Goal: Navigation & Orientation: Go to known website

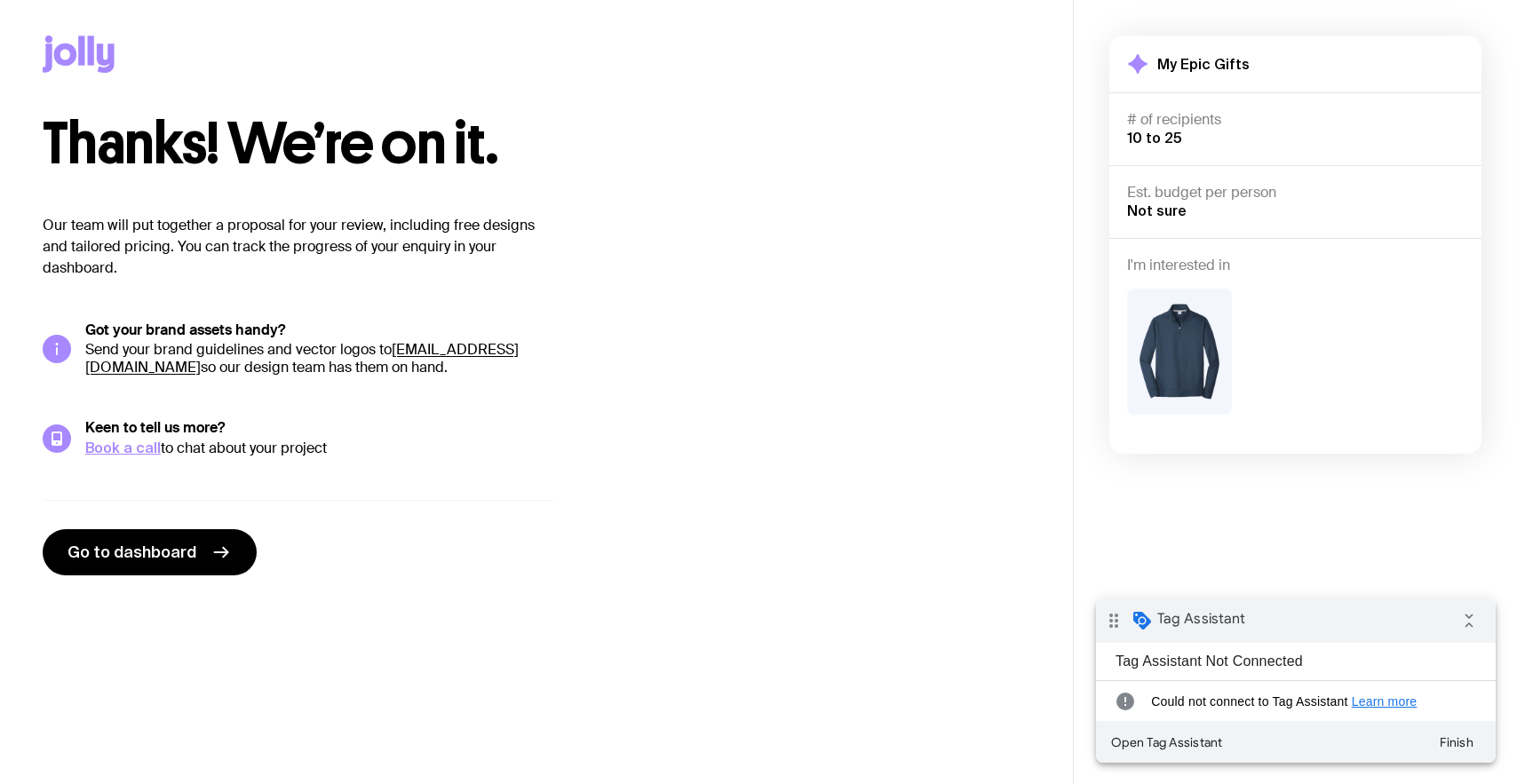
click at [85, 68] on icon at bounding box center [79, 53] width 72 height 37
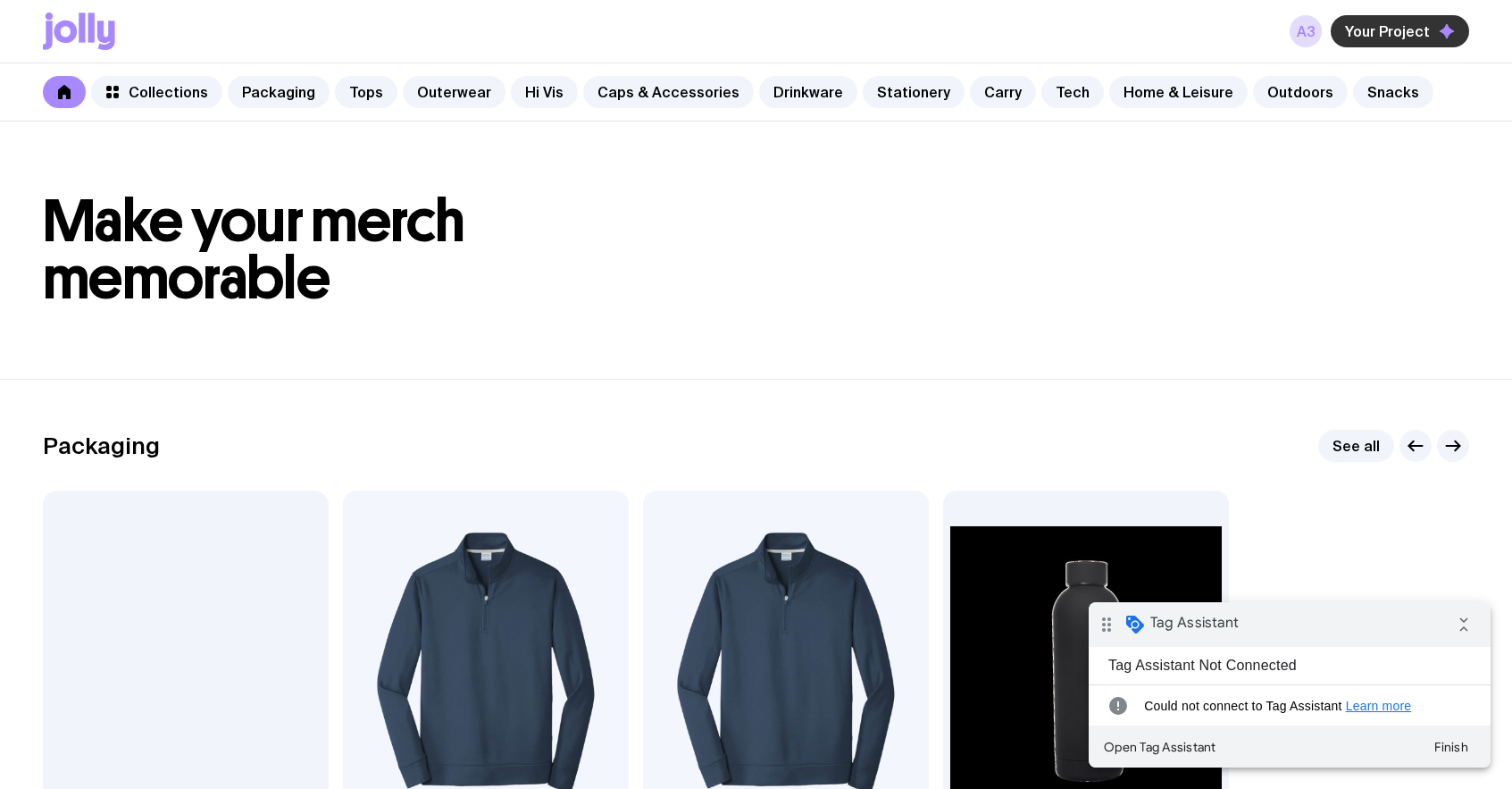
click at [1407, 35] on span "Your Project" at bounding box center [1387, 31] width 85 height 18
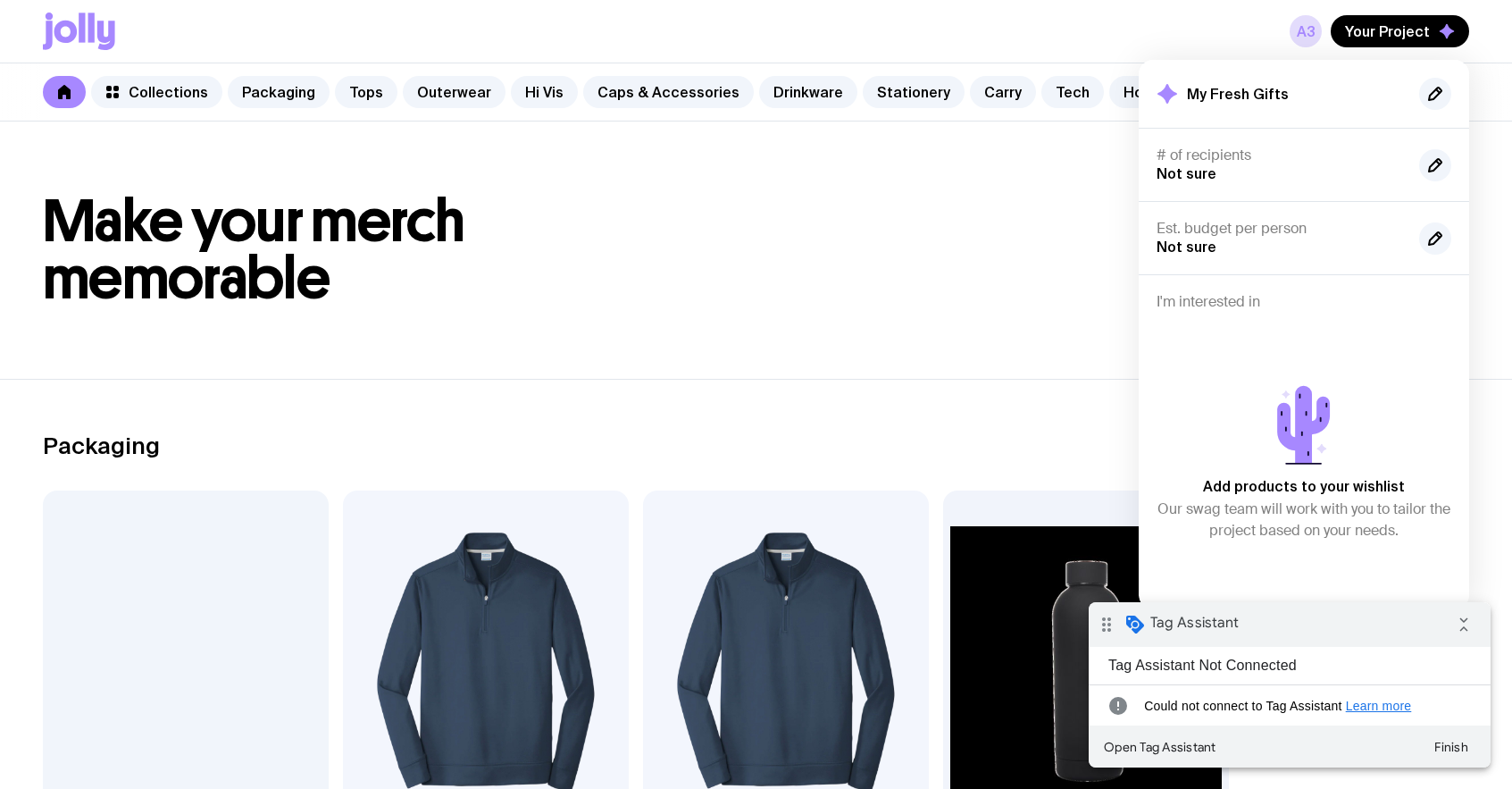
click at [949, 270] on h1 "Make your merch memorable" at bounding box center [756, 249] width 1427 height 114
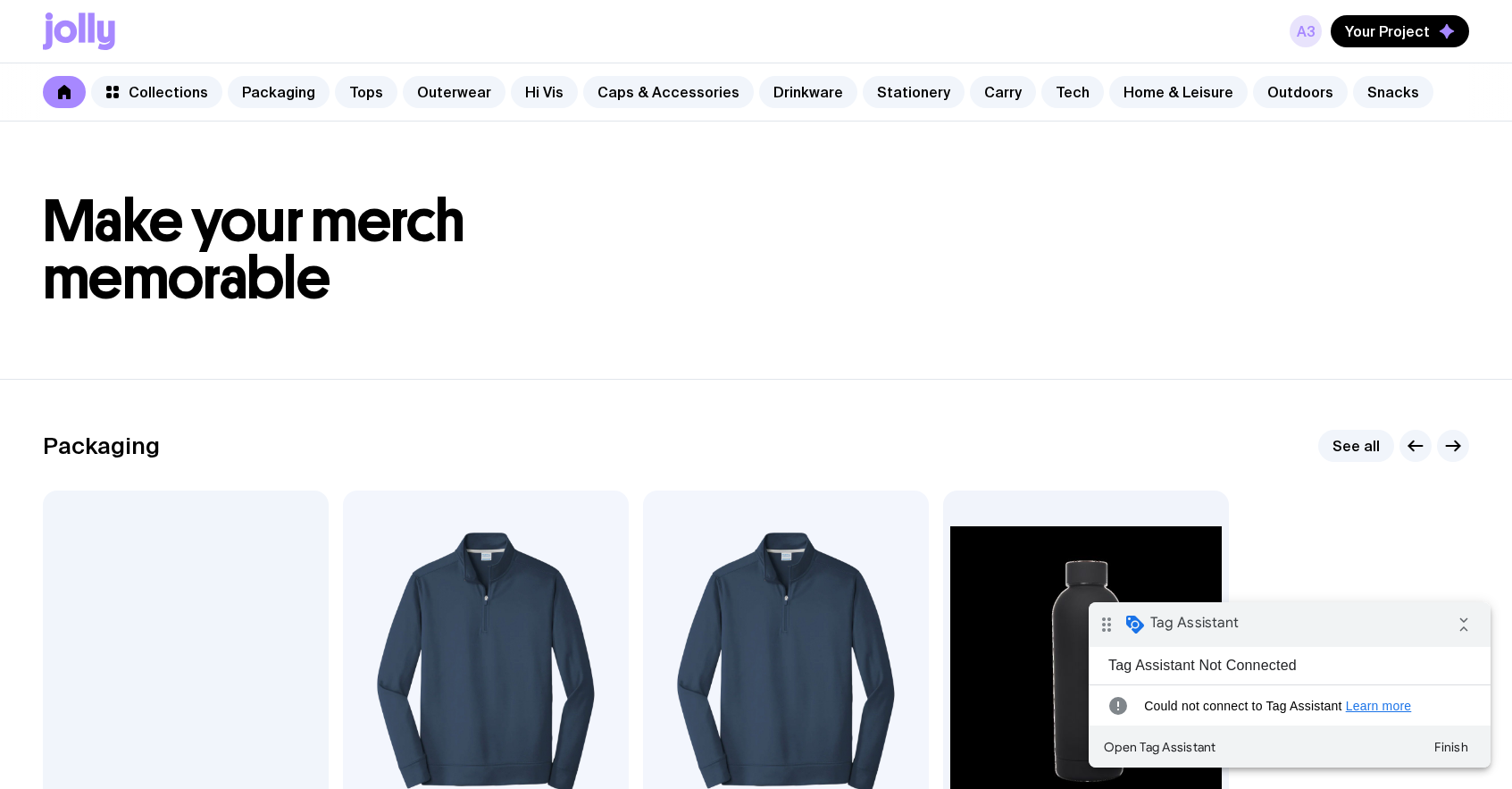
click at [1303, 31] on link "a3" at bounding box center [1306, 32] width 33 height 33
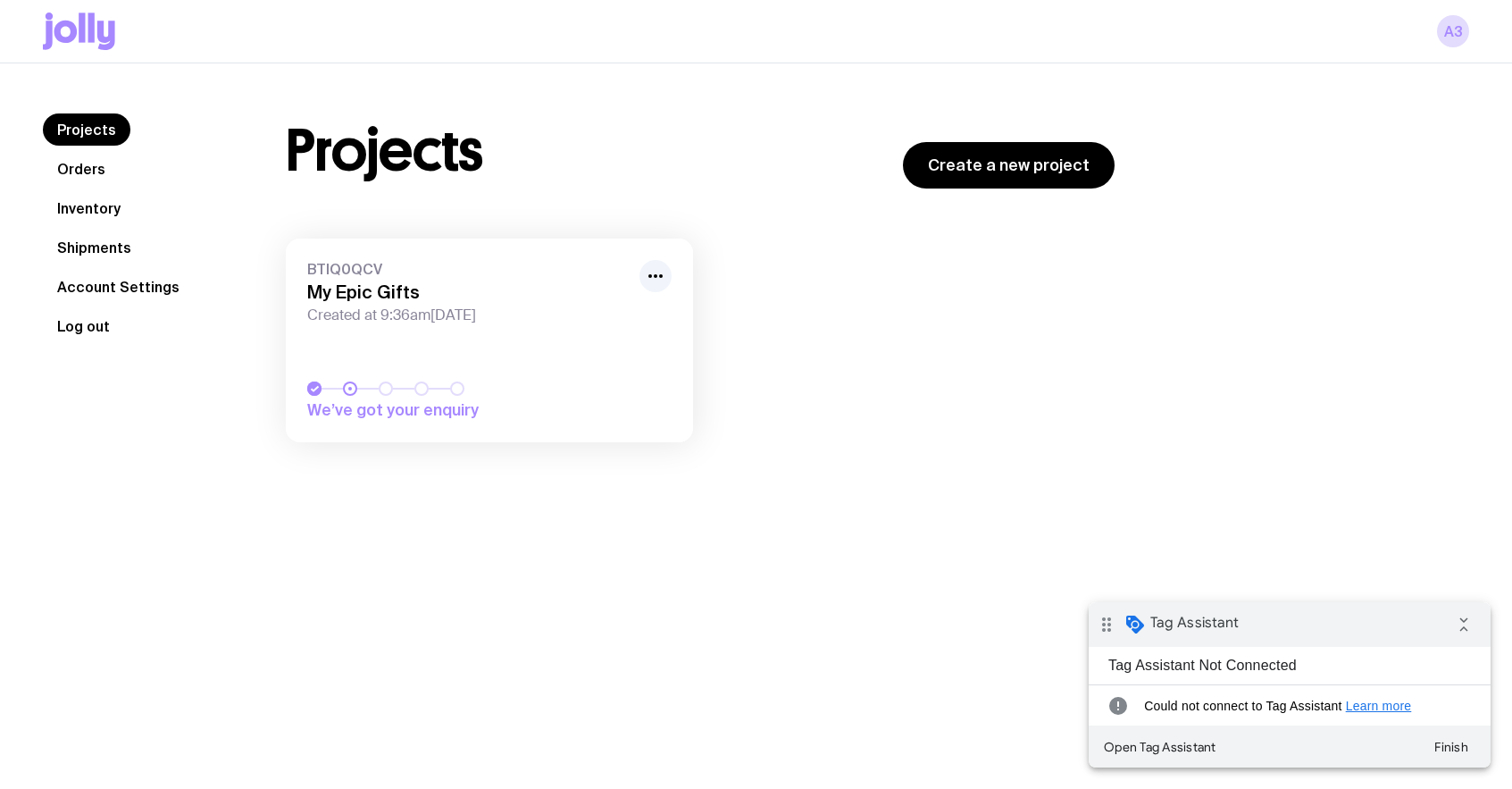
click at [103, 330] on button "Log out" at bounding box center [83, 327] width 81 height 33
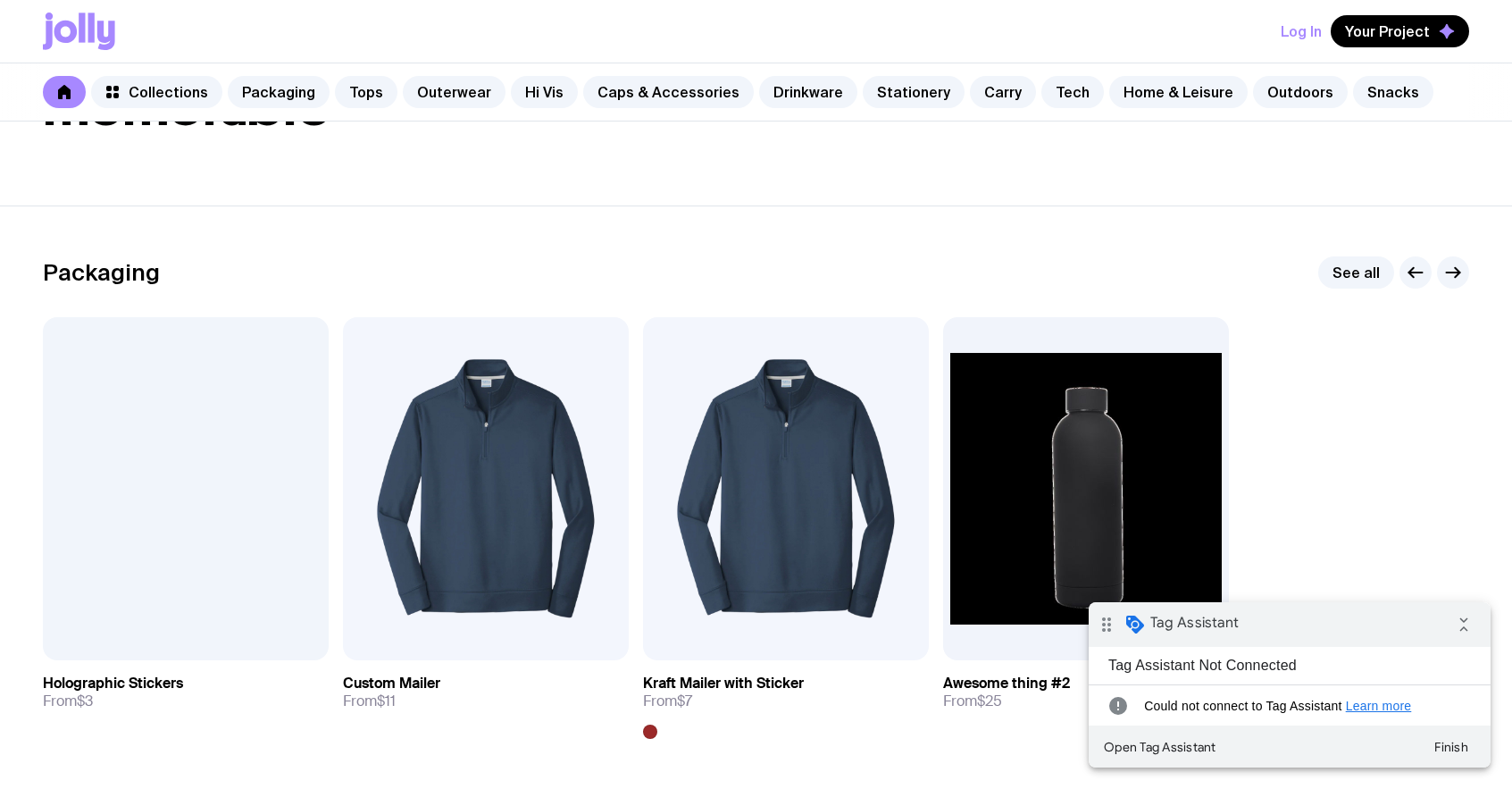
scroll to position [224, 0]
